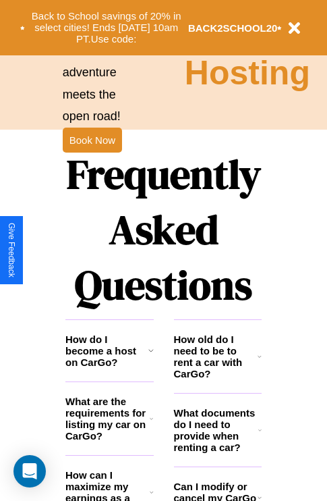
scroll to position [1635, 0]
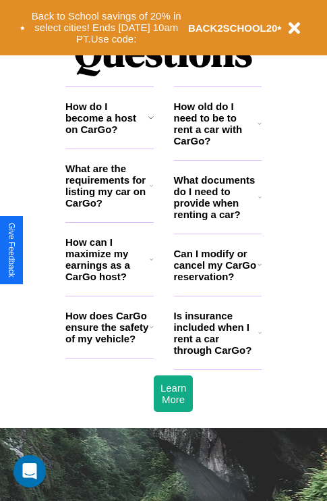
click at [109, 135] on h3 "How do I become a host on CarGo?" at bounding box center [106, 118] width 83 height 34
click at [109, 207] on h3 "What are the requirements for listing my car on CarGo?" at bounding box center [107, 186] width 84 height 46
click at [150, 123] on icon at bounding box center [150, 117] width 5 height 11
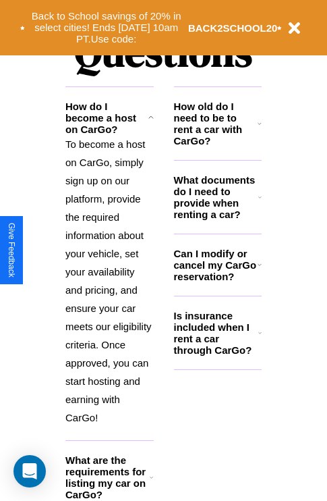
click at [217, 145] on h3 "How old do I need to be to rent a car with CarGo?" at bounding box center [216, 124] width 84 height 46
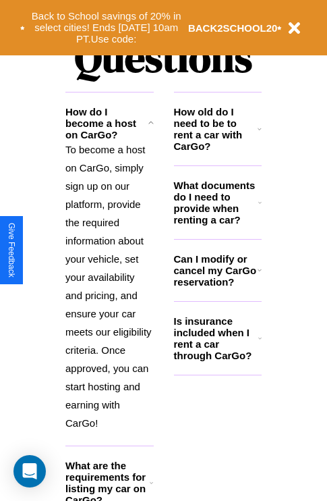
scroll to position [1626, 0]
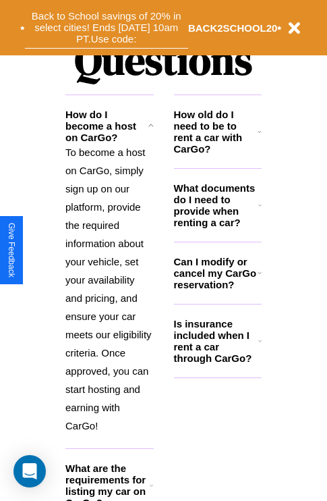
click at [106, 28] on button "Back to School savings of 20% in select cities! Ends [DATE] 10am PT. Use code:" at bounding box center [106, 28] width 163 height 42
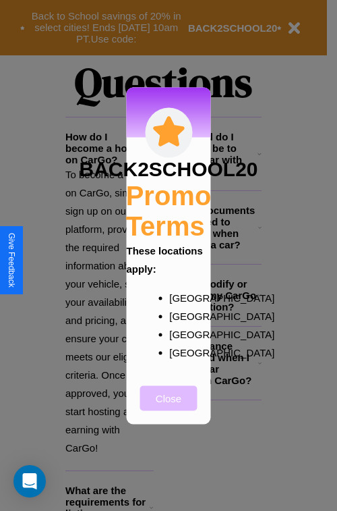
click at [169, 407] on button "Close" at bounding box center [168, 397] width 57 height 25
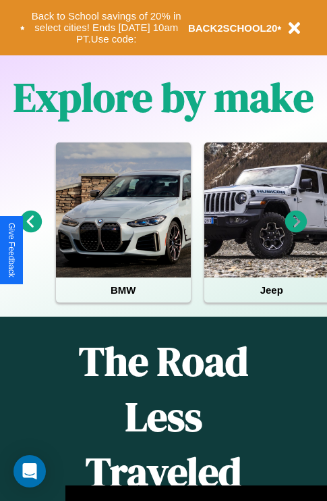
scroll to position [208, 0]
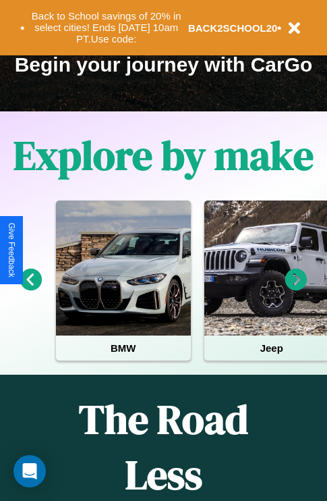
click at [30, 289] on icon at bounding box center [31, 279] width 22 height 22
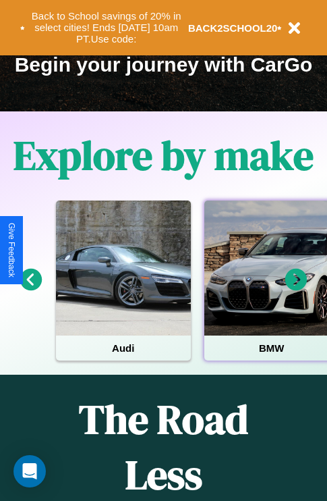
click at [271, 289] on div at bounding box center [271, 267] width 135 height 135
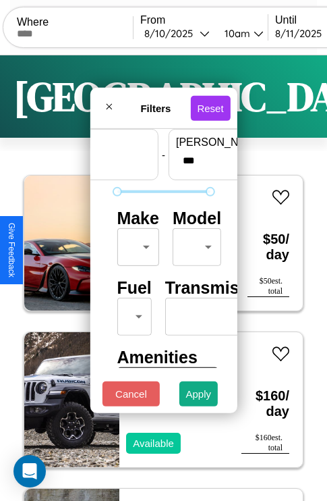
scroll to position [40, 0]
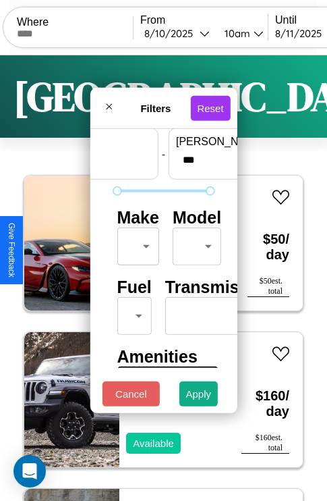
click at [136, 243] on body "CarGo Where From [DATE] 10am Until [DATE] 10am Become a Host Login Sign Up Dall…" at bounding box center [163, 278] width 327 height 557
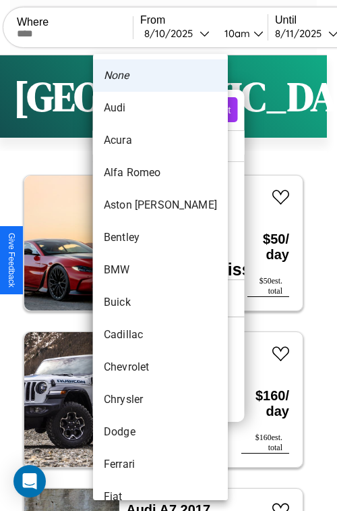
click at [135, 205] on li "Aston [PERSON_NAME]" at bounding box center [160, 205] width 135 height 32
type input "**********"
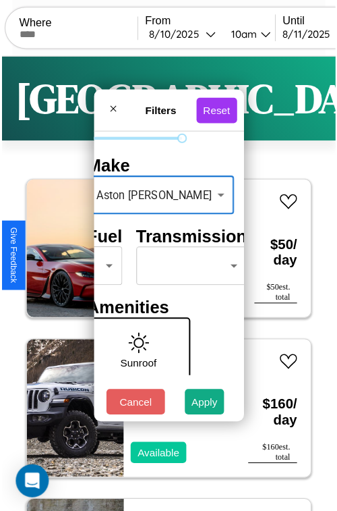
scroll to position [109, 42]
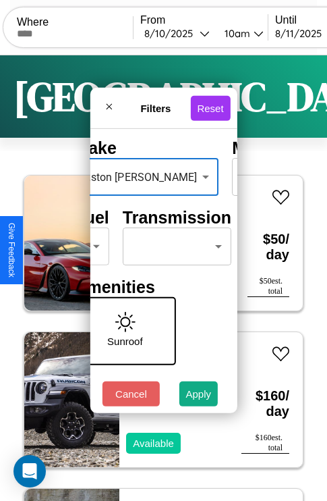
click at [174, 243] on body "CarGo Where From [DATE] 10am Until [DATE] 10am Become a Host Login Sign Up Dall…" at bounding box center [163, 278] width 327 height 557
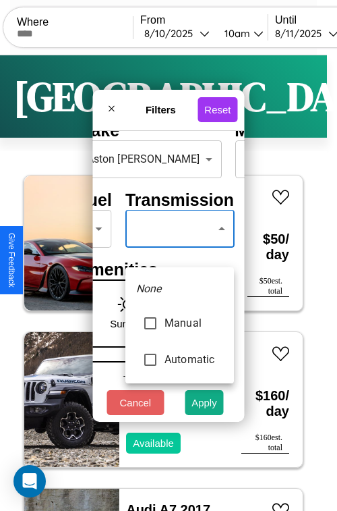
type input "*********"
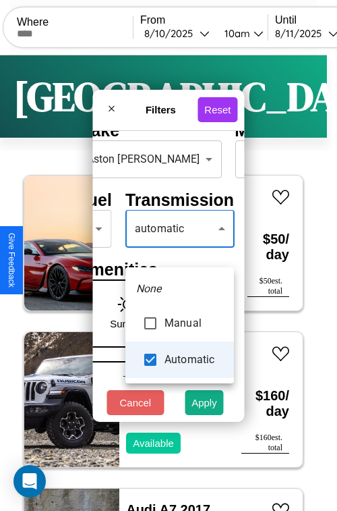
click at [179, 248] on div at bounding box center [168, 255] width 337 height 511
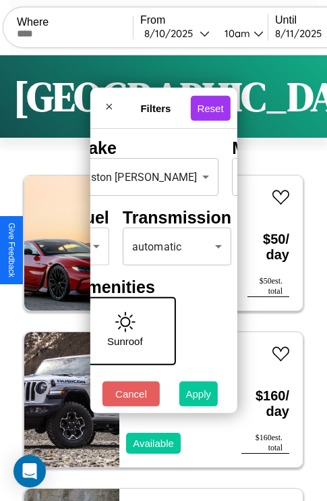
click at [199, 397] on button "Apply" at bounding box center [198, 393] width 39 height 25
